Goal: Find contact information: Find contact information

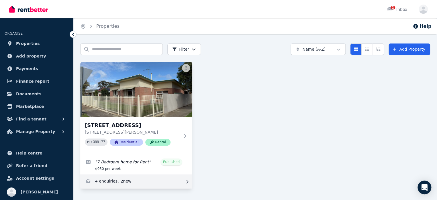
click at [146, 180] on link "Enquiries for 89 Cleveland Terrace, Ottoway" at bounding box center [136, 182] width 112 height 14
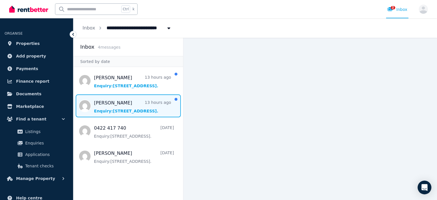
click at [143, 105] on span "Message list" at bounding box center [128, 106] width 110 height 23
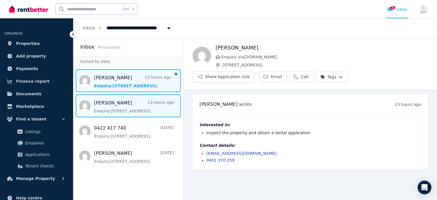
click at [141, 87] on span "Message list" at bounding box center [128, 80] width 110 height 23
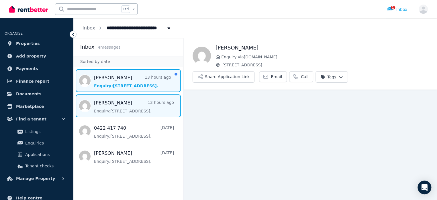
click at [138, 106] on span "Message list" at bounding box center [128, 106] width 110 height 23
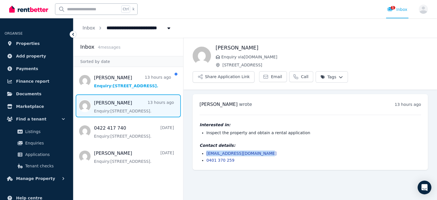
drag, startPoint x: 269, startPoint y: 138, endPoint x: 205, endPoint y: 136, distance: 63.3
click at [205, 151] on ul "[EMAIL_ADDRESS][DOMAIN_NAME] 0401 370 259" at bounding box center [309, 157] width 221 height 13
copy link "[EMAIL_ADDRESS][DOMAIN_NAME]"
